Goal: Check status: Check status

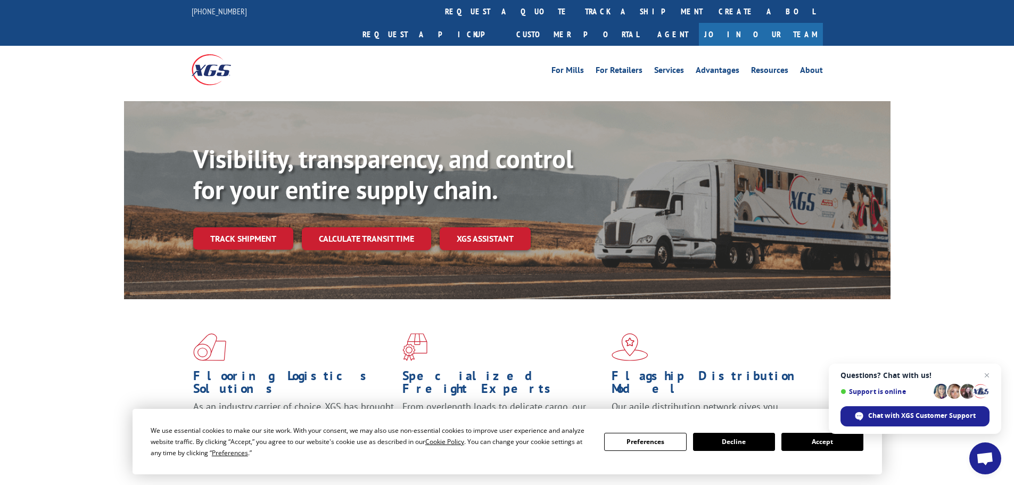
click at [827, 441] on button "Accept" at bounding box center [822, 442] width 82 height 18
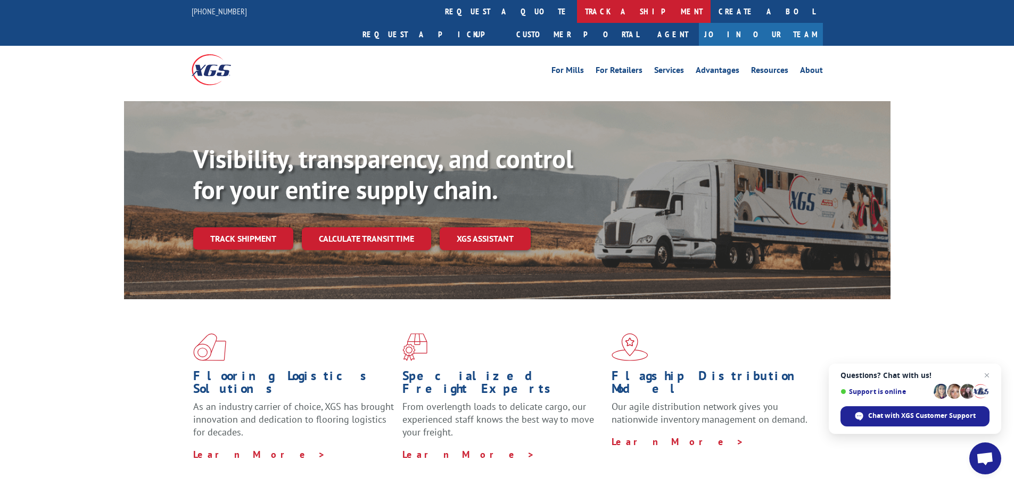
click at [577, 11] on link "track a shipment" at bounding box center [644, 11] width 134 height 23
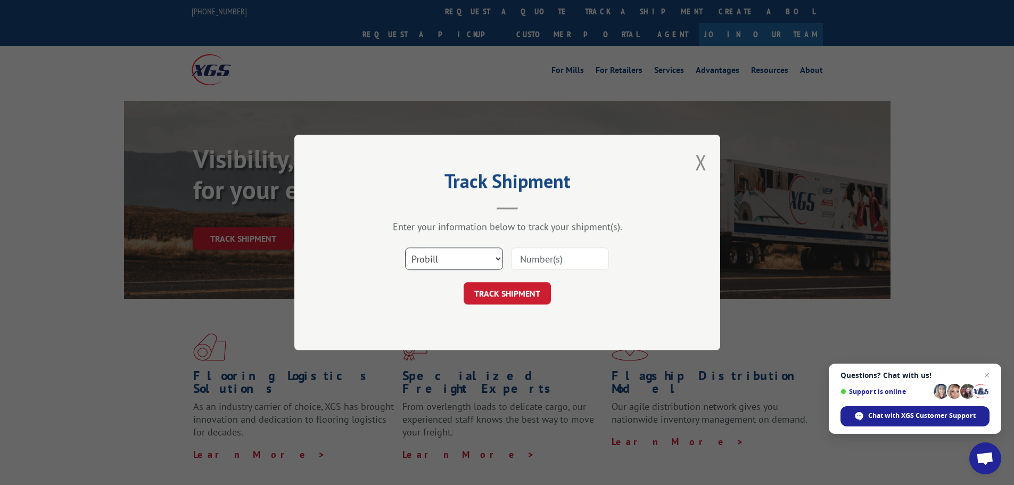
click at [452, 255] on select "Select category... Probill BOL PO" at bounding box center [454, 258] width 98 height 22
select select "bol"
click at [405, 247] on select "Select category... Probill BOL PO" at bounding box center [454, 258] width 98 height 22
click at [541, 261] on input at bounding box center [560, 258] width 98 height 22
paste input "5590488"
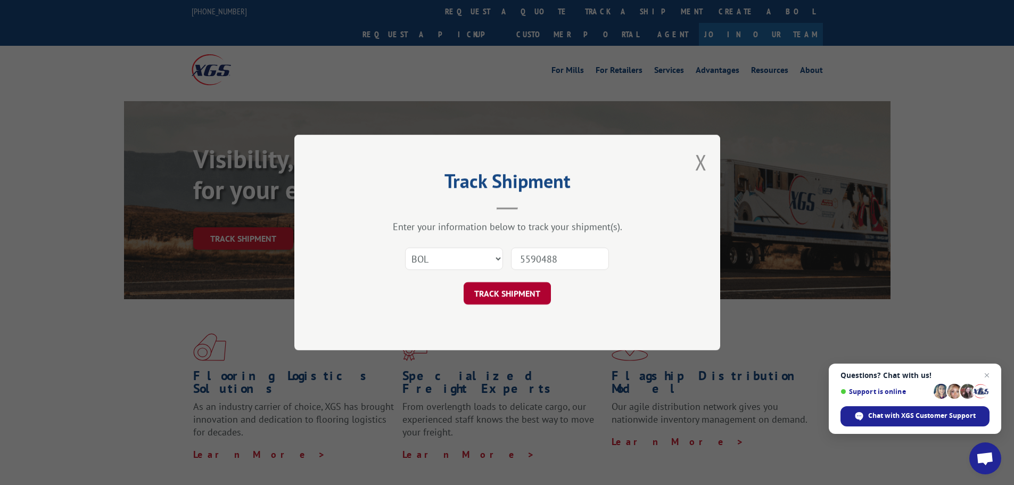
type input "5590488"
click at [524, 291] on button "TRACK SHIPMENT" at bounding box center [506, 293] width 87 height 22
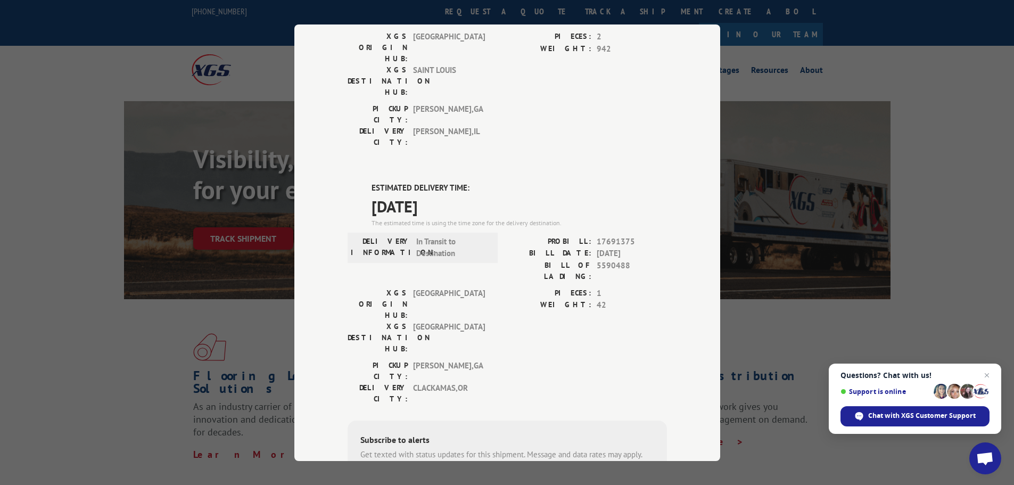
scroll to position [163, 0]
click at [615, 235] on span "17691375" at bounding box center [631, 241] width 70 height 12
copy span "17691375"
drag, startPoint x: 947, startPoint y: 274, endPoint x: 784, endPoint y: 225, distance: 170.7
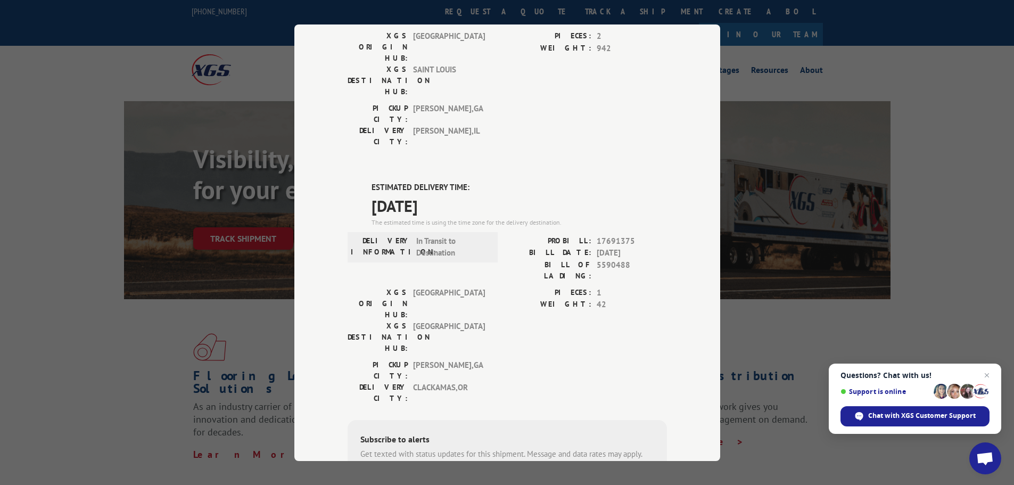
click at [944, 267] on div "Track Shipment DELIVERED DELIVERY INFORMATION: [DATE] 02:40 pm [PERSON_NAME]: 1…" at bounding box center [507, 242] width 1014 height 485
click at [85, 196] on div "Track Shipment DELIVERED DELIVERY INFORMATION: [DATE] 02:40 pm [PERSON_NAME]: 1…" at bounding box center [507, 242] width 1014 height 485
click at [158, 303] on div "Track Shipment DELIVERED DELIVERY INFORMATION: [DATE] 02:40 pm [PERSON_NAME]: 1…" at bounding box center [507, 242] width 1014 height 485
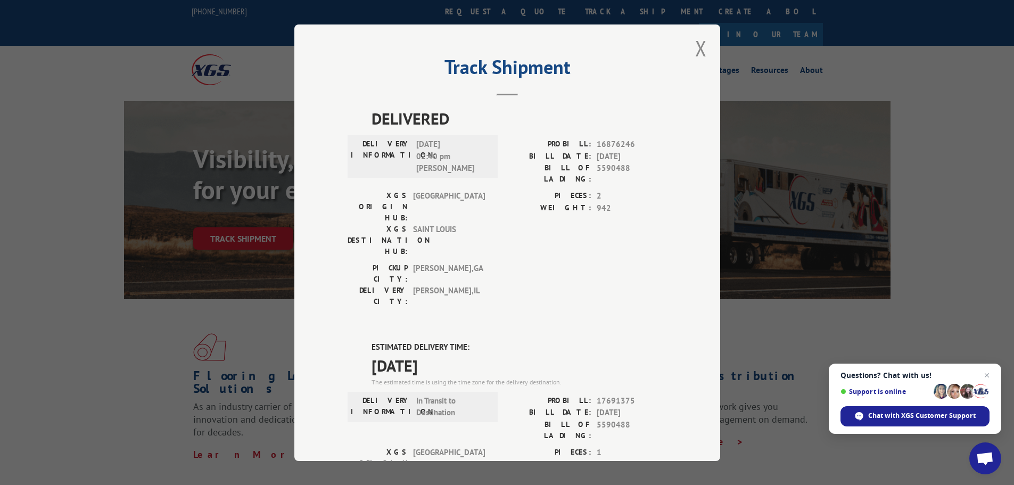
scroll to position [0, 0]
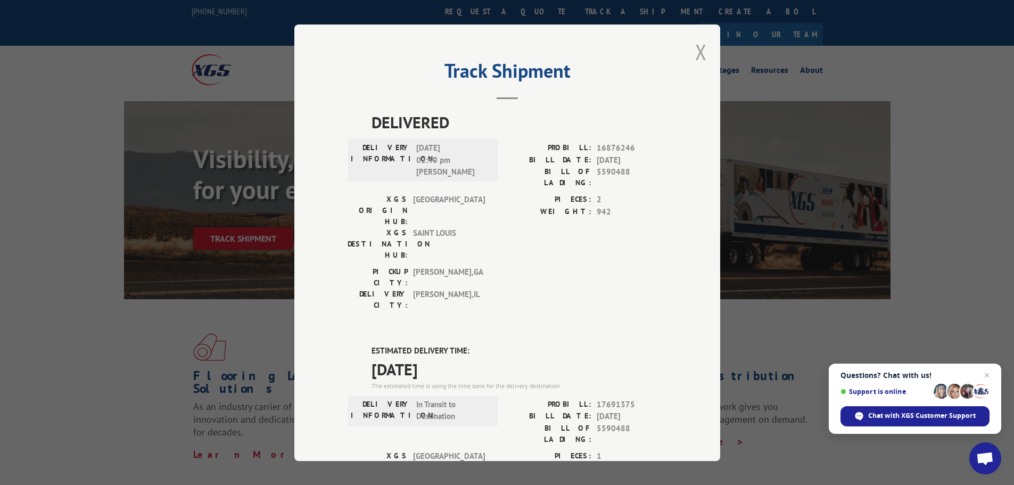
click at [695, 56] on button "Close modal" at bounding box center [701, 52] width 12 height 28
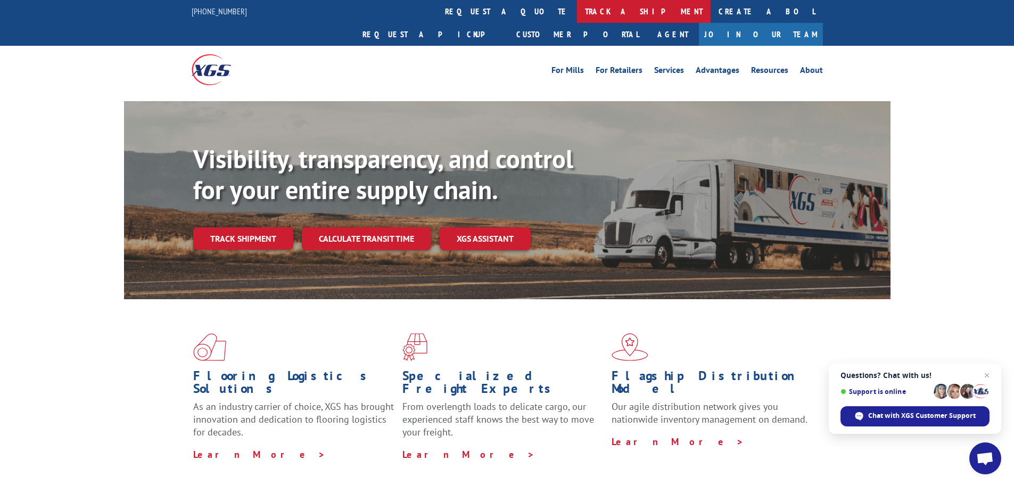
click at [577, 8] on link "track a shipment" at bounding box center [644, 11] width 134 height 23
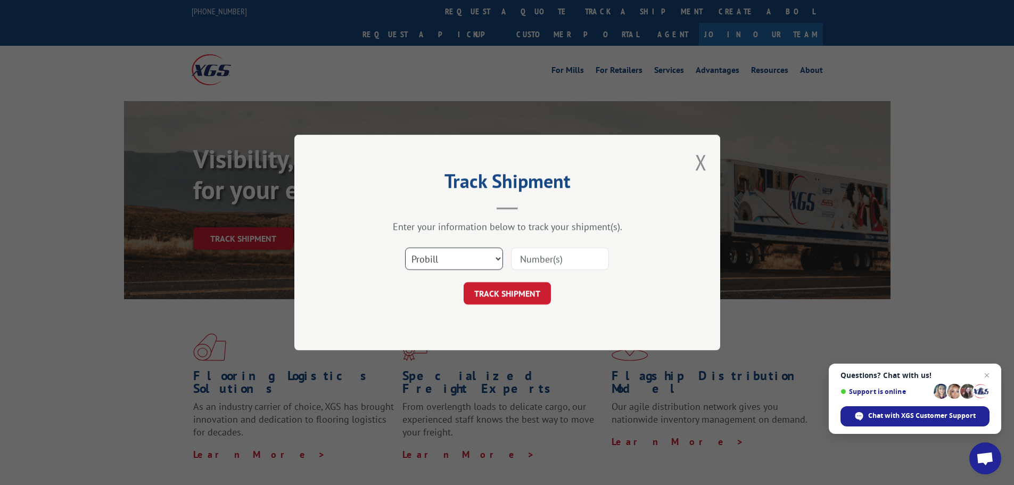
click at [449, 255] on select "Select category... Probill BOL PO" at bounding box center [454, 258] width 98 height 22
select select "po"
click at [405, 247] on select "Select category... Probill BOL PO" at bounding box center [454, 258] width 98 height 22
click at [534, 259] on input at bounding box center [560, 258] width 98 height 22
paste input "17537744"
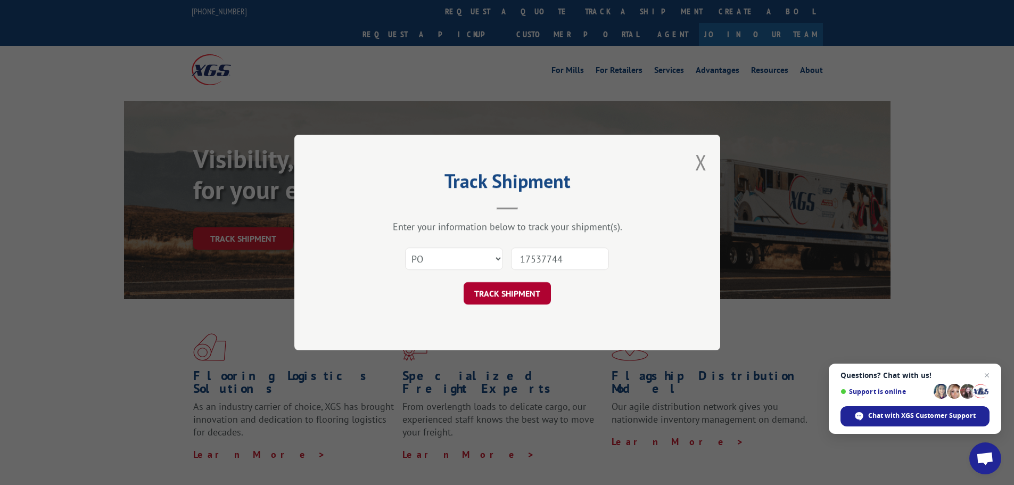
type input "17537744"
click at [517, 289] on button "TRACK SHIPMENT" at bounding box center [506, 293] width 87 height 22
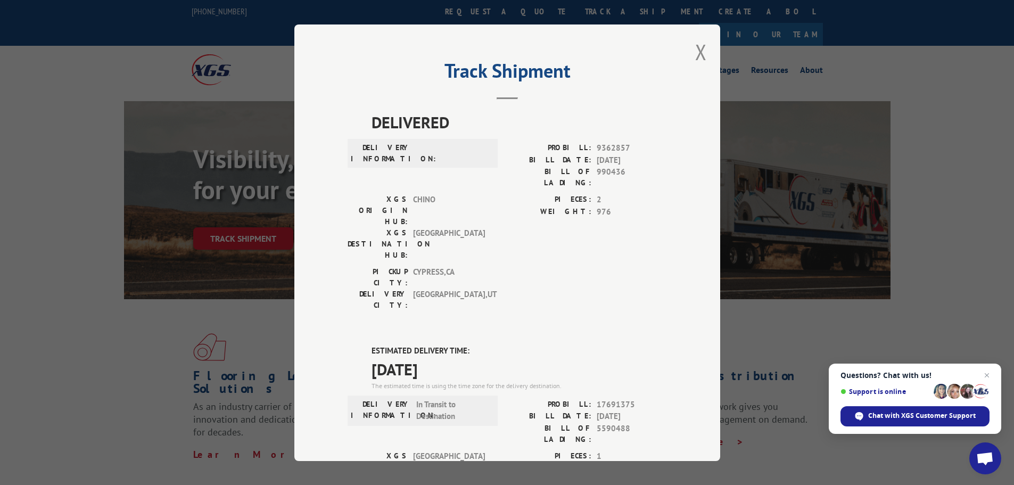
click at [613, 398] on span "17691375" at bounding box center [631, 404] width 70 height 12
copy span "17691375"
click at [699, 52] on button "Close modal" at bounding box center [701, 52] width 12 height 28
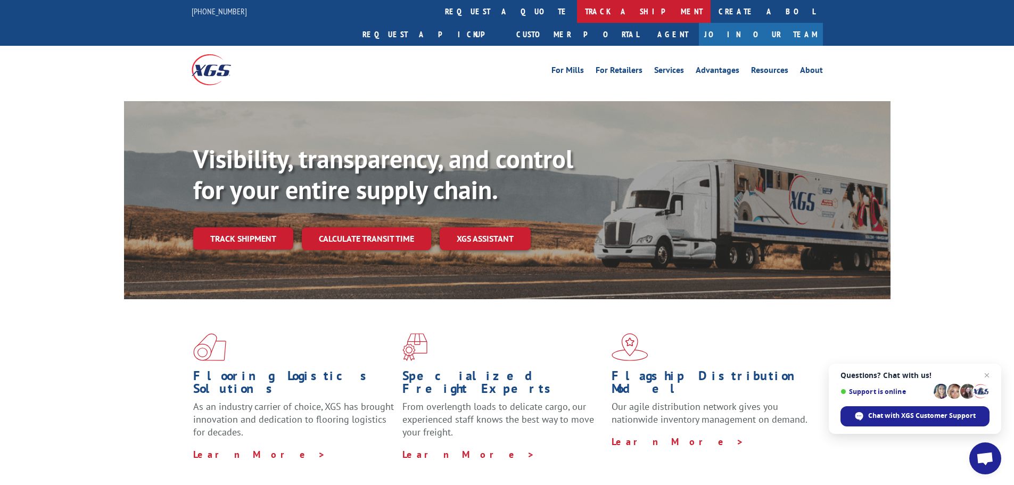
click at [577, 12] on link "track a shipment" at bounding box center [644, 11] width 134 height 23
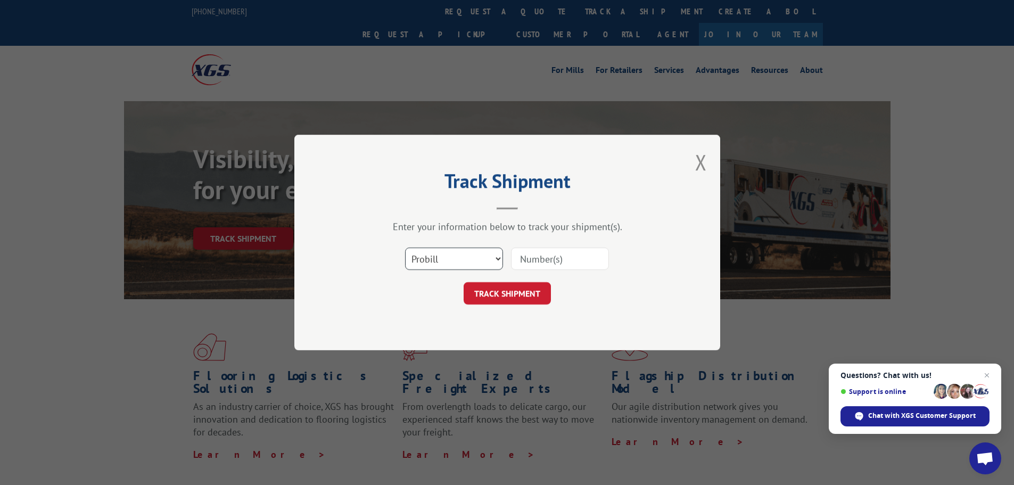
click at [451, 260] on select "Select category... Probill BOL PO" at bounding box center [454, 258] width 98 height 22
click at [543, 256] on input at bounding box center [560, 258] width 98 height 22
paste input "17691375"
type input "17691375"
click at [520, 298] on button "TRACK SHIPMENT" at bounding box center [506, 293] width 87 height 22
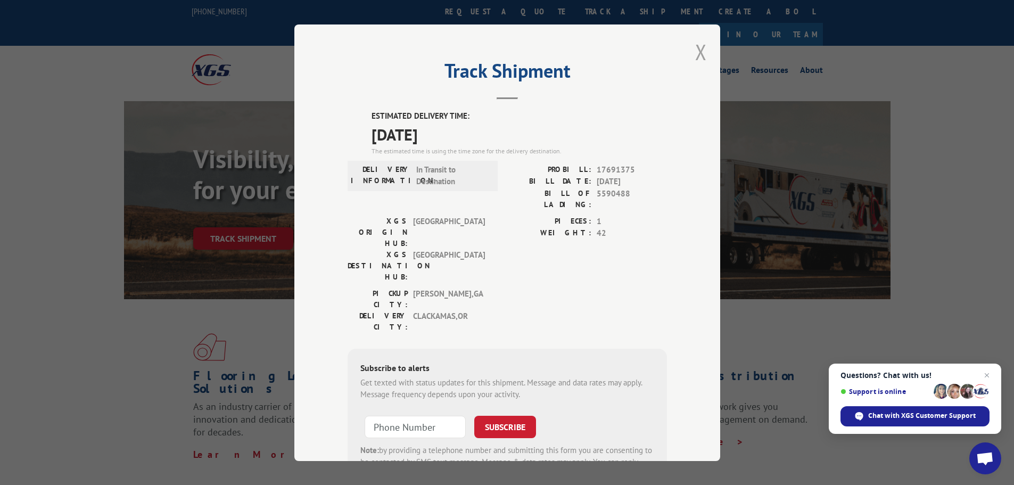
click at [698, 52] on button "Close modal" at bounding box center [701, 52] width 12 height 28
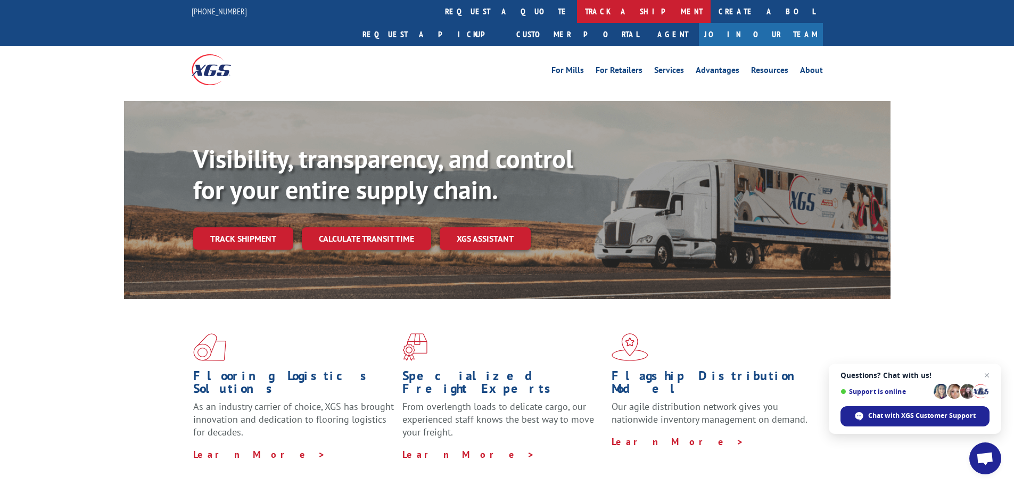
click at [577, 11] on link "track a shipment" at bounding box center [644, 11] width 134 height 23
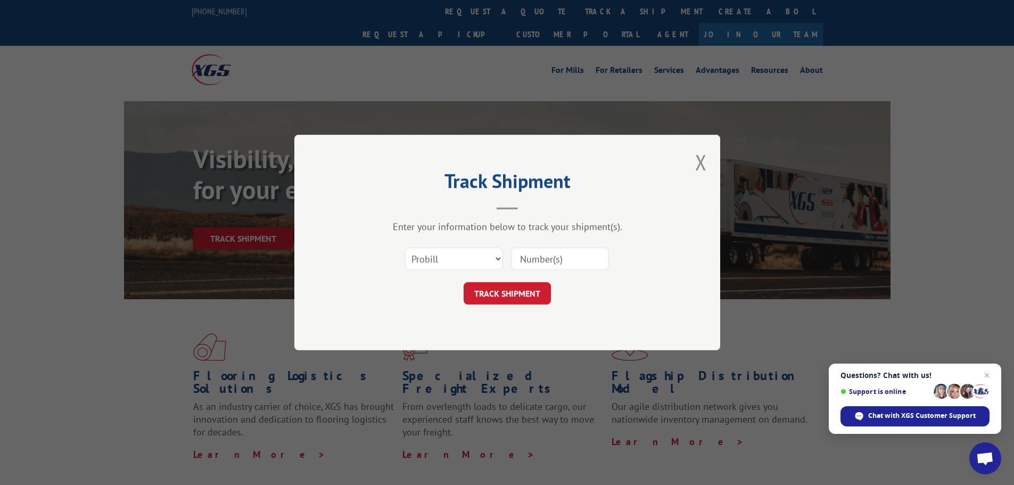
click at [540, 260] on input at bounding box center [560, 258] width 98 height 22
paste input "17480262"
type input "17480262"
click at [509, 293] on button "TRACK SHIPMENT" at bounding box center [506, 293] width 87 height 22
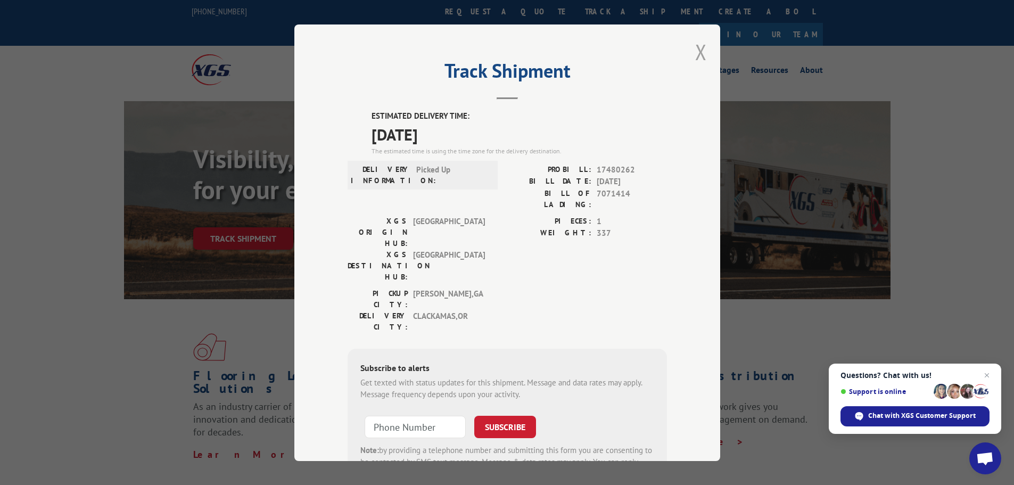
click at [695, 49] on button "Close modal" at bounding box center [701, 52] width 12 height 28
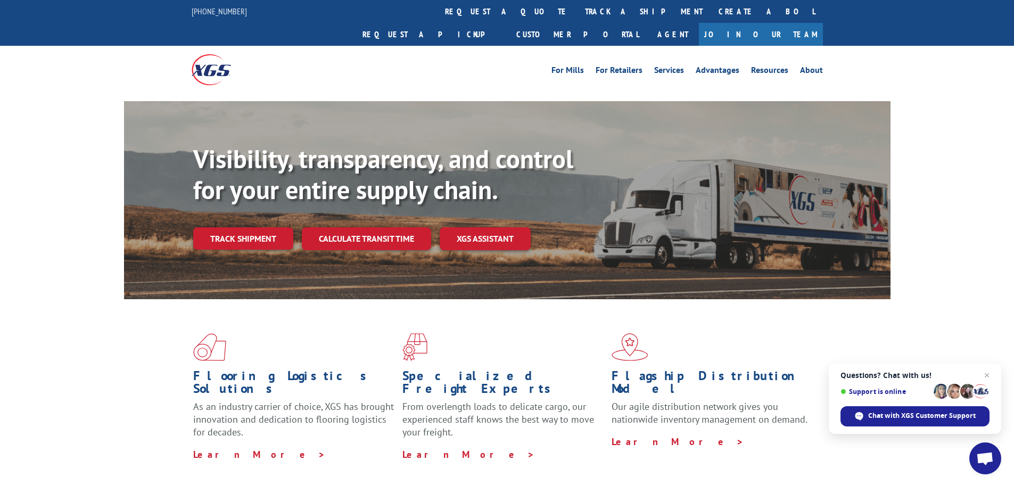
click at [577, 11] on link "track a shipment" at bounding box center [644, 11] width 134 height 23
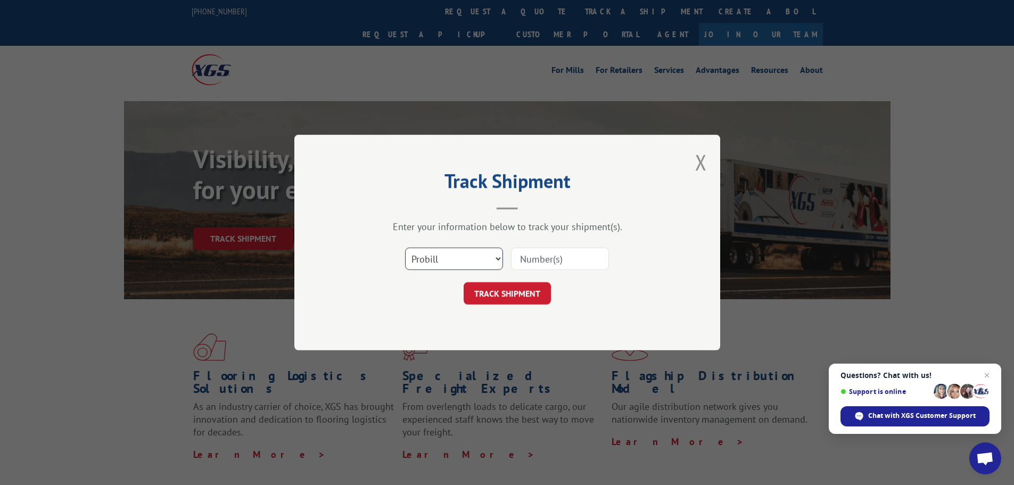
click at [470, 258] on select "Select category... Probill BOL PO" at bounding box center [454, 258] width 98 height 22
select select "bol"
click at [405, 247] on select "Select category... Probill BOL PO" at bounding box center [454, 258] width 98 height 22
click at [547, 260] on input at bounding box center [560, 258] width 98 height 22
paste input "5590516"
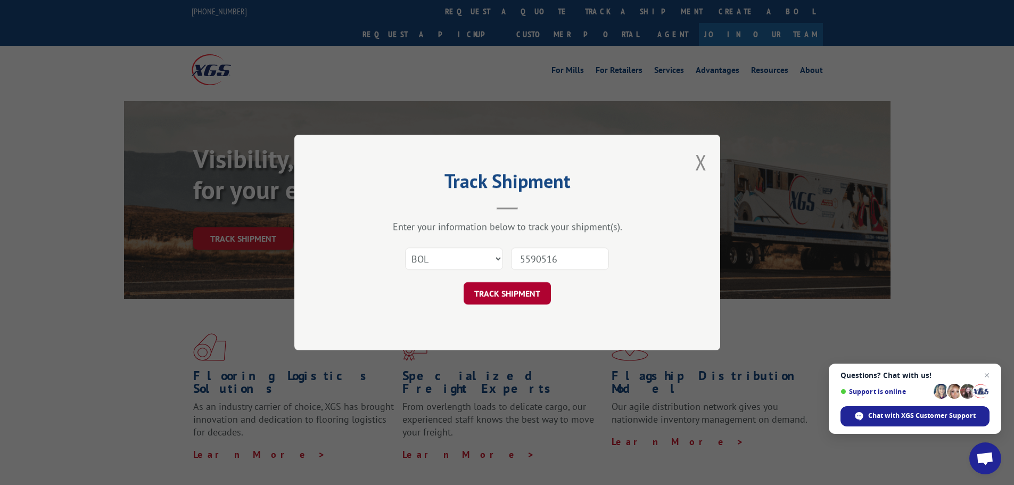
type input "5590516"
click at [508, 297] on button "TRACK SHIPMENT" at bounding box center [506, 293] width 87 height 22
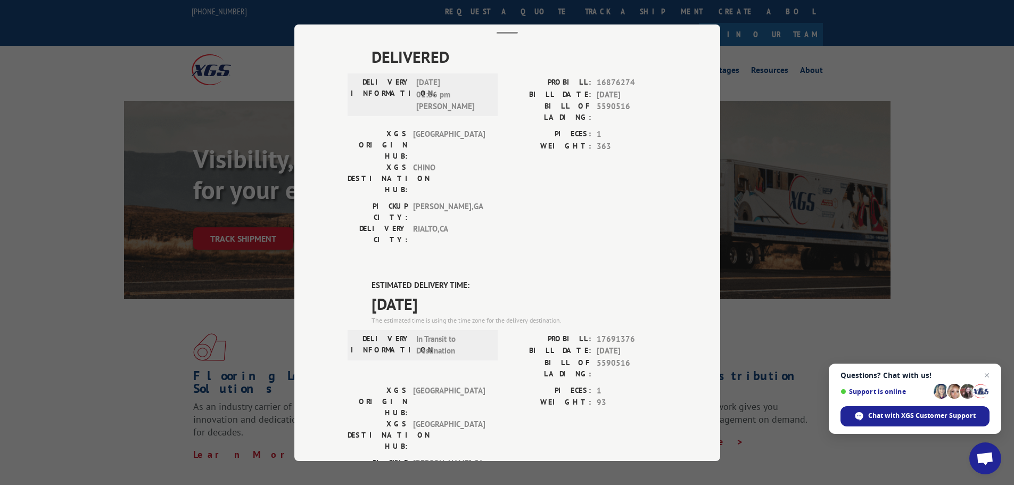
scroll to position [160, 0]
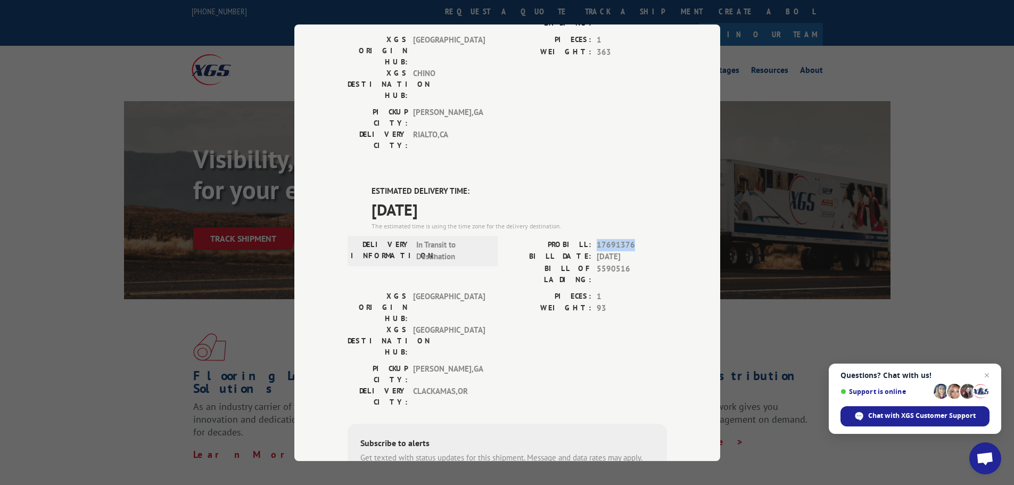
drag, startPoint x: 592, startPoint y: 181, endPoint x: 638, endPoint y: 183, distance: 46.3
click at [638, 238] on div "PROBILL: 17691376" at bounding box center [587, 244] width 160 height 12
copy span "17691376"
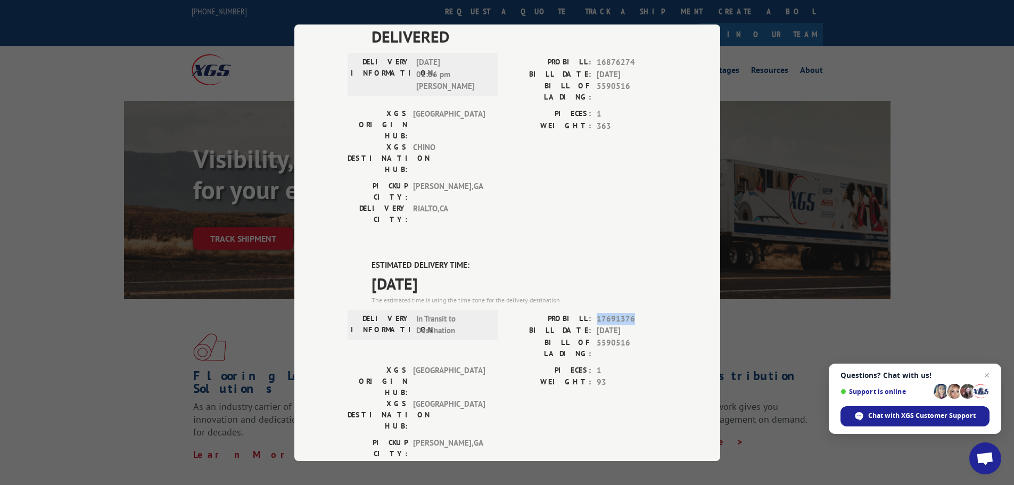
scroll to position [0, 0]
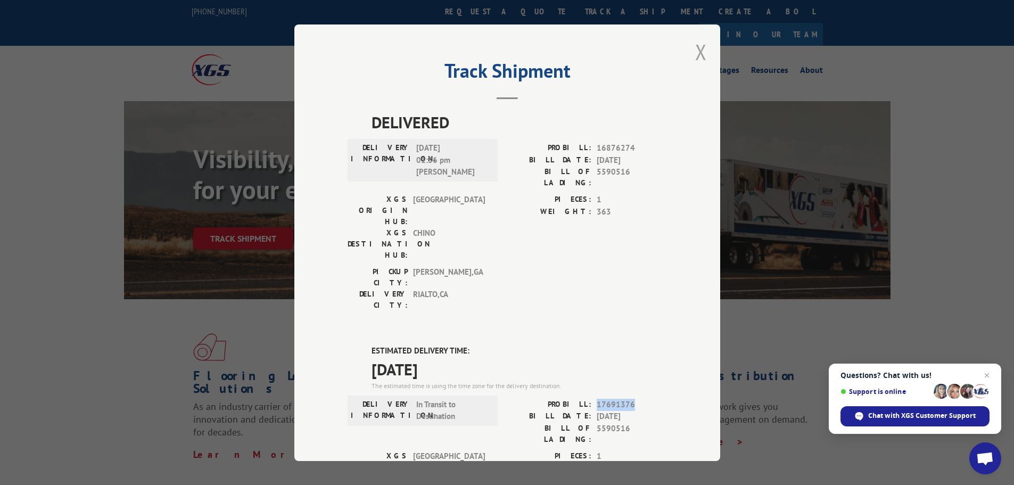
click at [701, 53] on button "Close modal" at bounding box center [701, 52] width 12 height 28
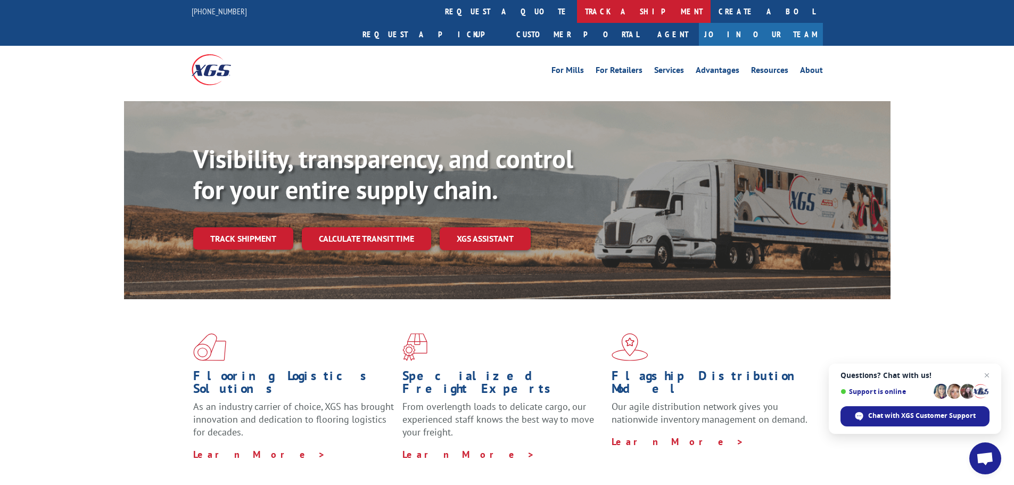
click at [577, 9] on link "track a shipment" at bounding box center [644, 11] width 134 height 23
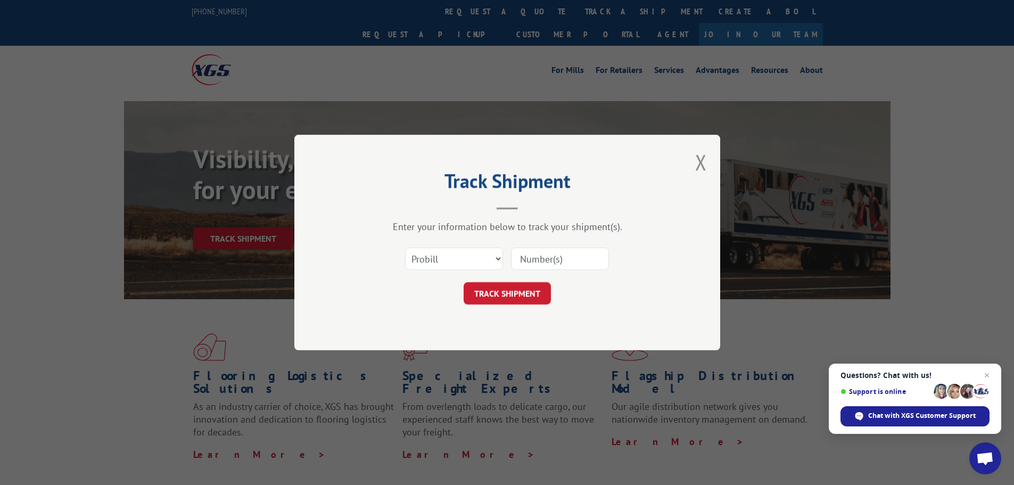
click at [542, 253] on input at bounding box center [560, 258] width 98 height 22
paste input "17480869"
type input "17480869"
click at [524, 297] on button "TRACK SHIPMENT" at bounding box center [506, 293] width 87 height 22
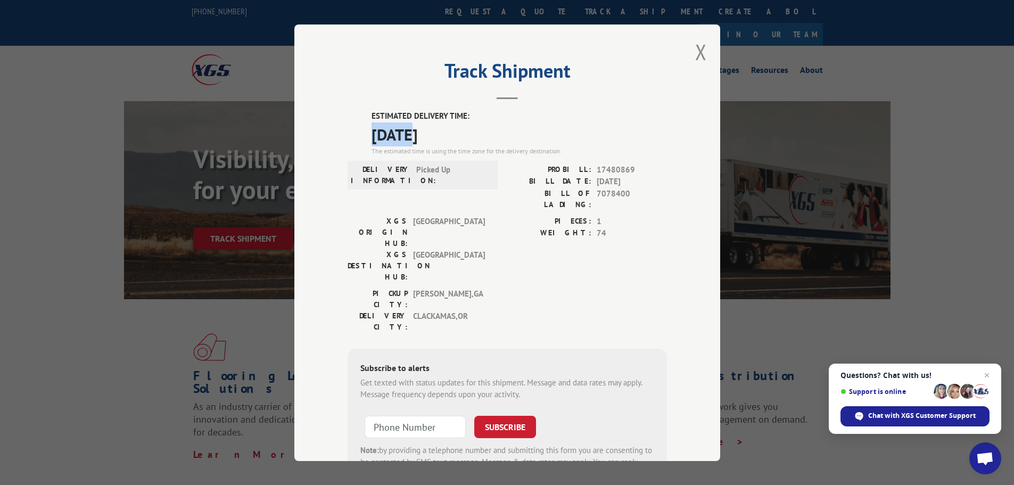
drag, startPoint x: 367, startPoint y: 132, endPoint x: 407, endPoint y: 131, distance: 39.9
click at [407, 131] on div "ESTIMATED DELIVERY TIME: [DATE] The estimated time is using the time zone for t…" at bounding box center [506, 301] width 319 height 383
copy span "10/17"
click at [609, 168] on span "17480869" at bounding box center [631, 169] width 70 height 12
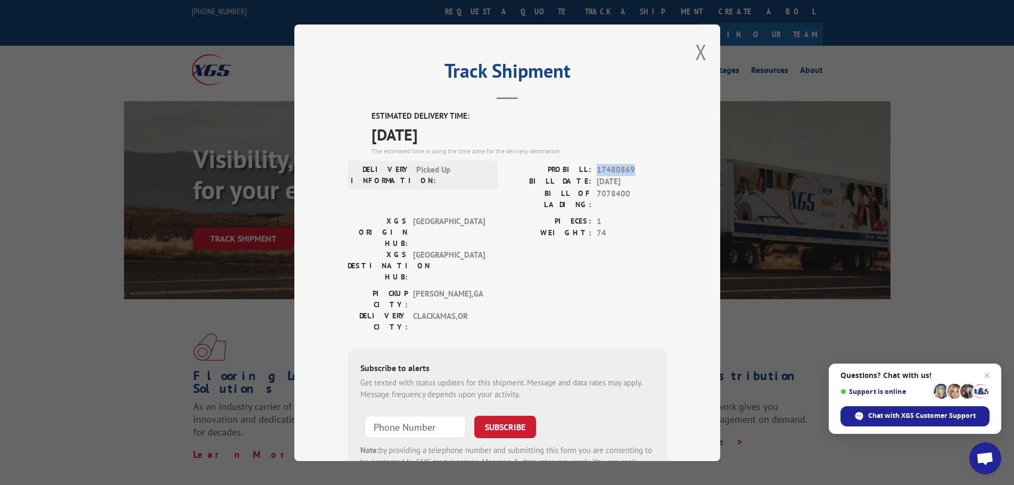
copy span "17480869"
